Goal: Register for event/course

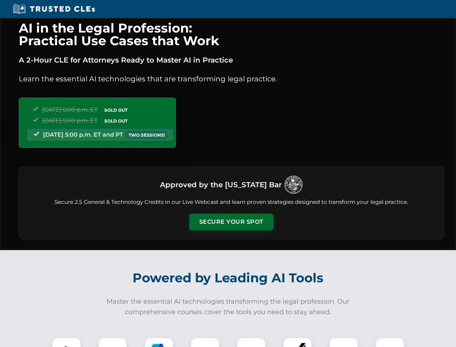
click at [231, 222] on button "Secure Your Spot" at bounding box center [231, 221] width 84 height 17
click at [66, 342] on img at bounding box center [66, 351] width 21 height 21
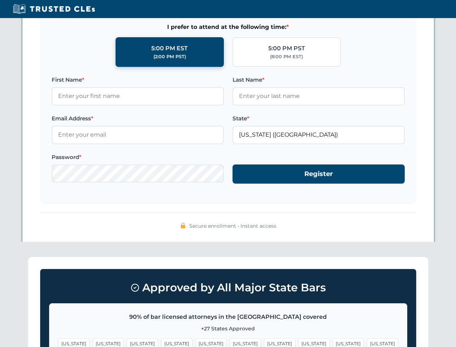
click at [264, 342] on span "[US_STATE]" at bounding box center [279, 343] width 31 height 10
click at [333, 342] on span "[US_STATE]" at bounding box center [348, 343] width 31 height 10
